Goal: Check status: Check status

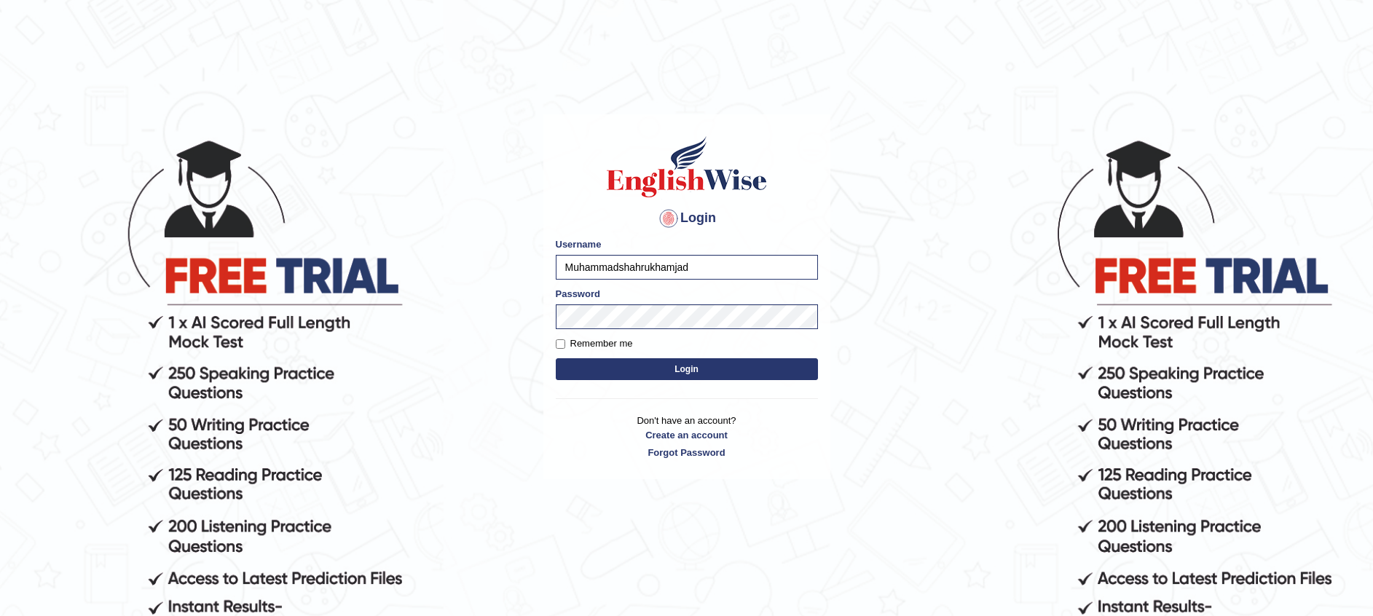
click at [642, 369] on button "Login" at bounding box center [687, 369] width 262 height 22
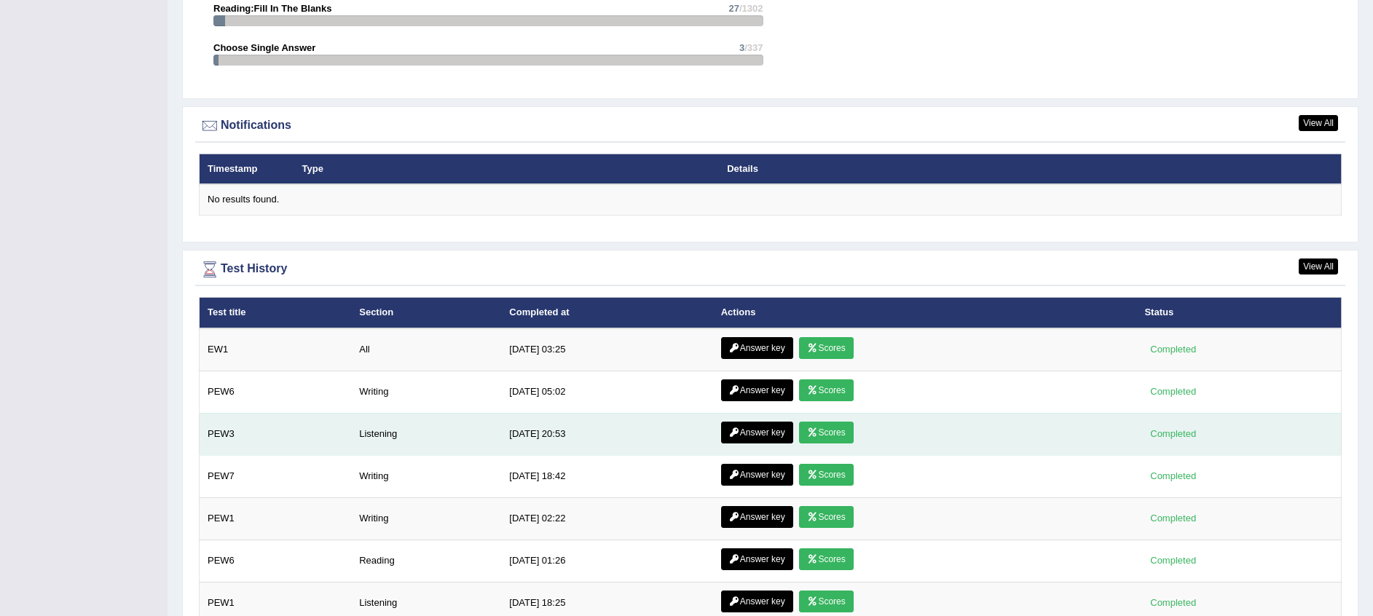
scroll to position [1891, 0]
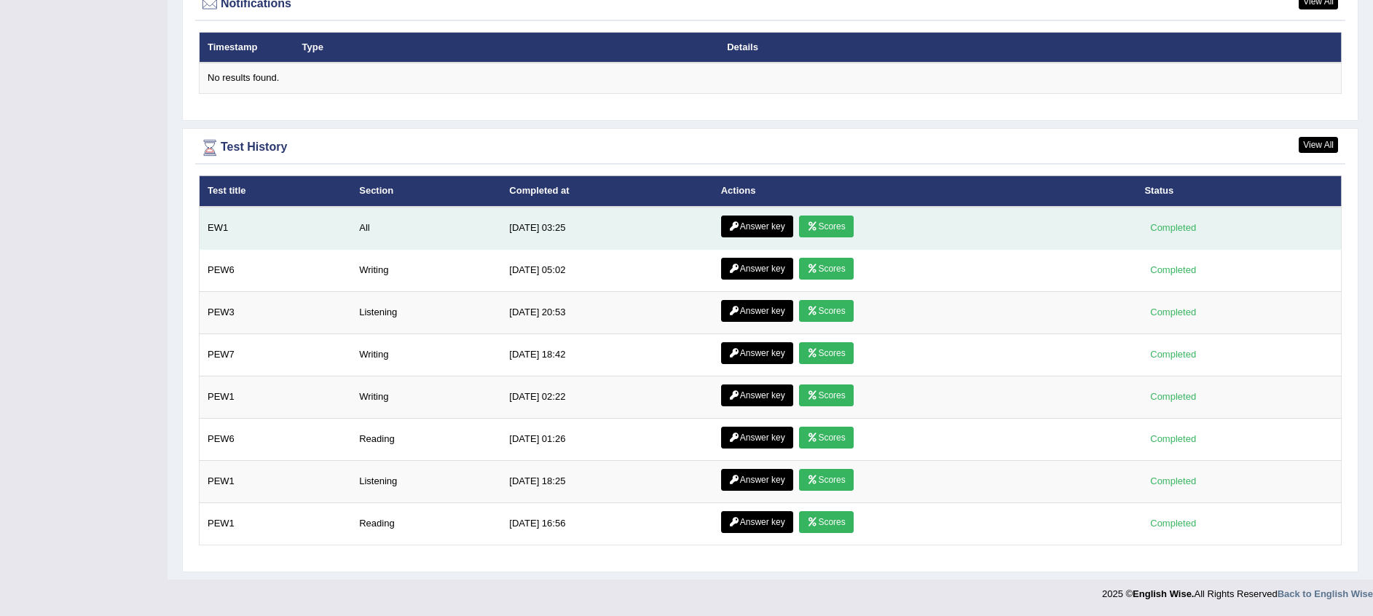
click at [777, 219] on link "Answer key" at bounding box center [757, 227] width 72 height 22
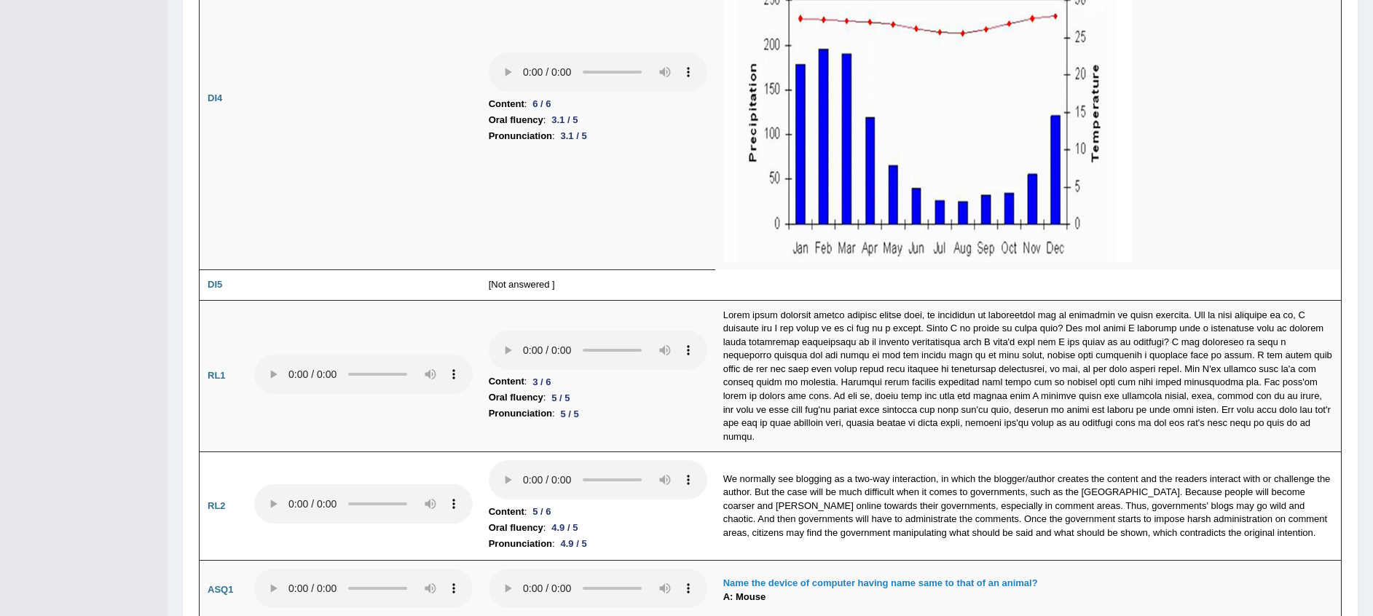
scroll to position [3156, 0]
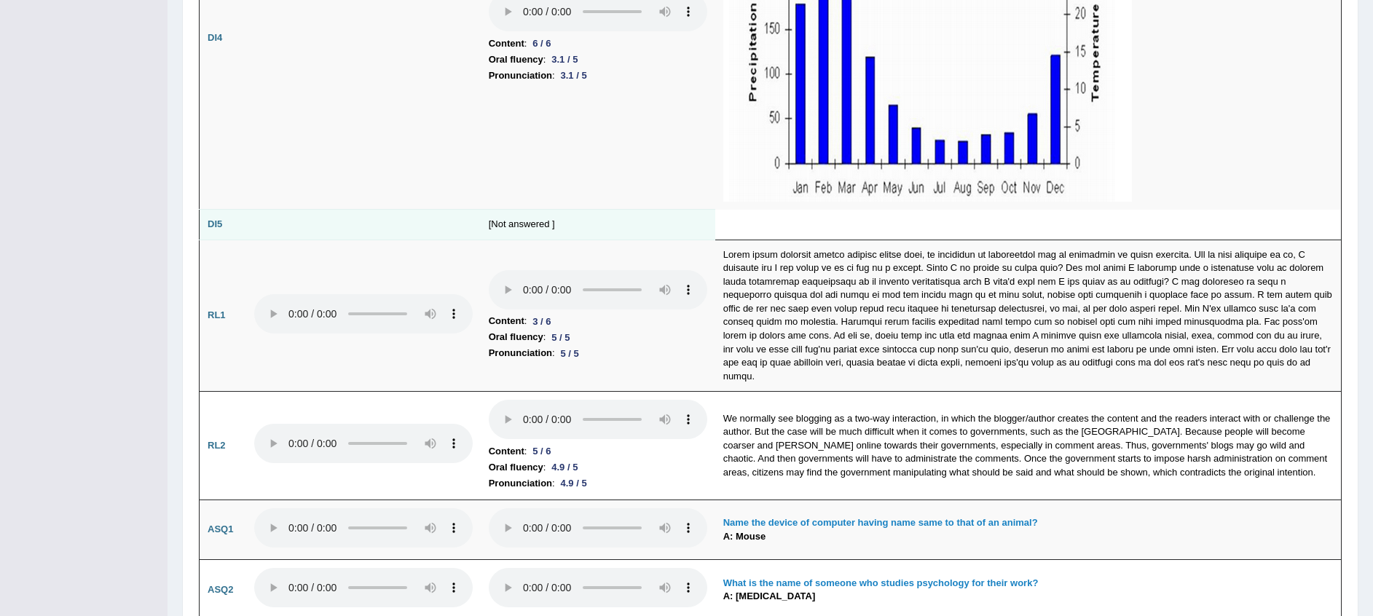
click at [511, 231] on td "[Not answered ]" at bounding box center [598, 225] width 235 height 31
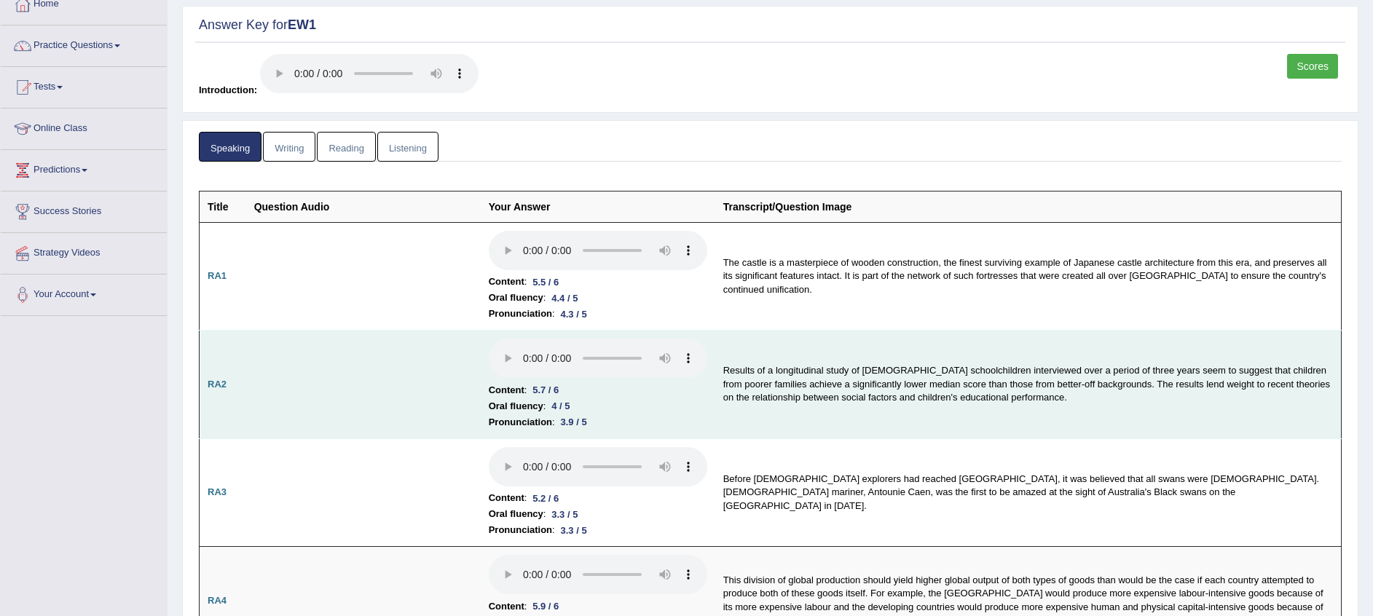
scroll to position [0, 0]
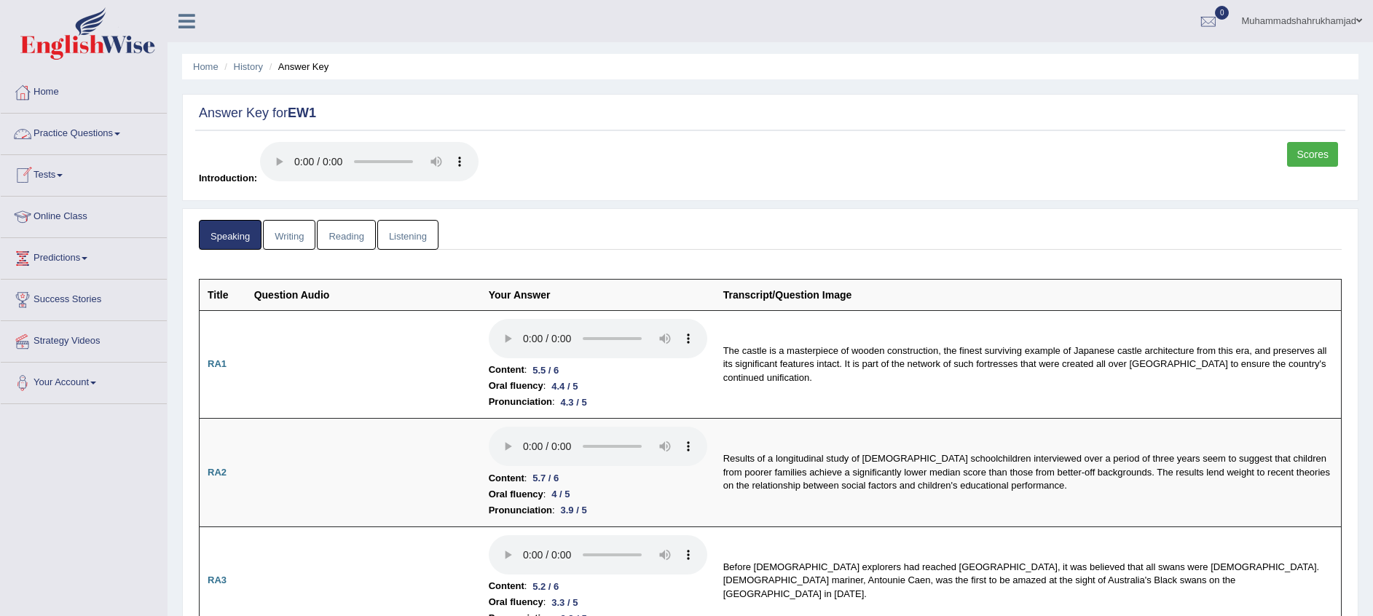
click at [288, 229] on link "Writing" at bounding box center [289, 235] width 52 height 30
